Goal: Find specific page/section: Find specific page/section

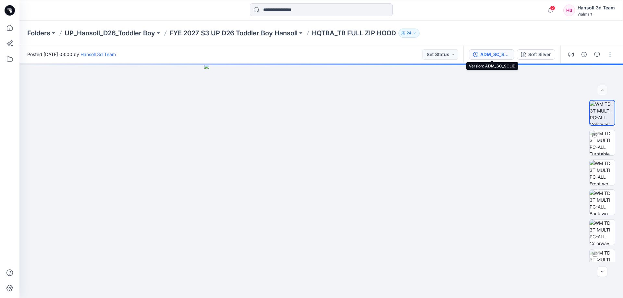
click at [509, 53] on div "ADM_SC_SOLID" at bounding box center [495, 54] width 30 height 7
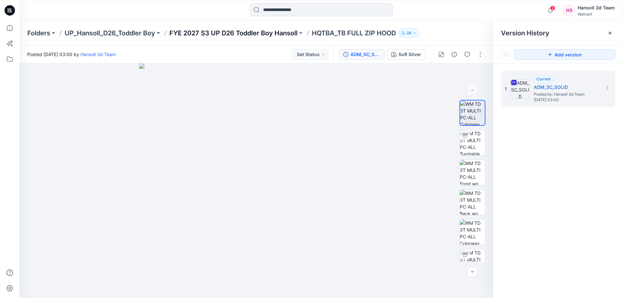
click at [238, 31] on p "FYE 2027 S3 UP D26 Toddler Boy Hansoll" at bounding box center [233, 33] width 128 height 9
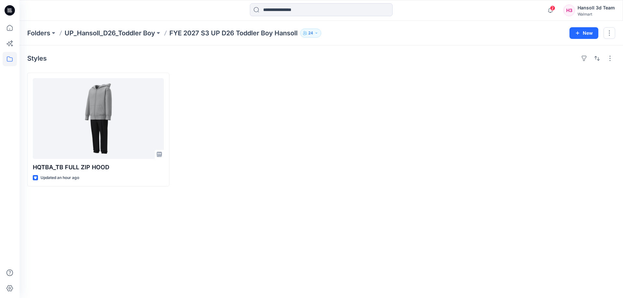
click at [250, 139] on div at bounding box center [247, 130] width 142 height 114
click at [262, 211] on div "Styles HQTBA_TB FULL ZIP HOOD Updated an hour ago" at bounding box center [321, 171] width 604 height 253
click at [197, 232] on div "Styles HQTBA_TB FULL ZIP HOOD Updated an hour ago" at bounding box center [321, 171] width 604 height 253
click at [161, 224] on div "Styles HQTBA_TB FULL ZIP HOOD Updated 2 hours ago" at bounding box center [321, 171] width 604 height 253
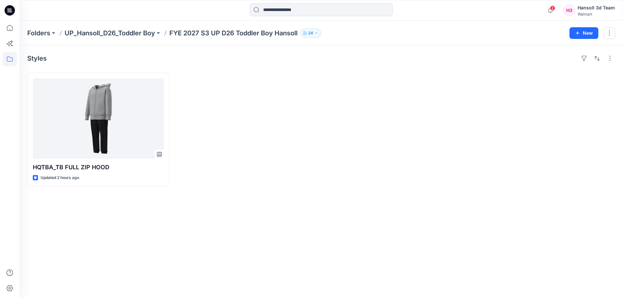
click at [174, 246] on div "Styles HQTBA_TB FULL ZIP HOOD Updated 2 hours ago" at bounding box center [321, 171] width 604 height 253
drag, startPoint x: 129, startPoint y: 254, endPoint x: 61, endPoint y: 264, distance: 69.2
click at [129, 254] on div "Styles HQTBA_TB FULL ZIP HOOD Updated 2 hours ago" at bounding box center [321, 171] width 604 height 253
click at [216, 239] on div "Styles HQTBA_TB FULL ZIP HOOD Updated 2 hours ago" at bounding box center [321, 171] width 604 height 253
click at [387, 144] on div at bounding box center [396, 130] width 142 height 114
